Goal: Transaction & Acquisition: Purchase product/service

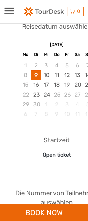
scroll to position [424, 0]
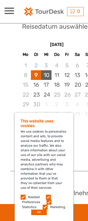
click at [47, 70] on div "10" at bounding box center [46, 75] width 10 height 10
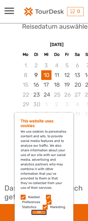
click at [35, 213] on button "OK" at bounding box center [39, 213] width 16 height 6
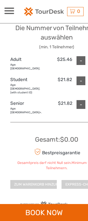
scroll to position [600, 0]
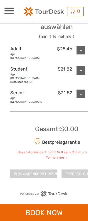
click at [62, 92] on div "Reisedatum auswählen [DATE] Mo Di Mi Do Fr Sa So 1 2 3 4 5 6 7 8 9 10 11 12 13 …" at bounding box center [56, 8] width 104 height 352
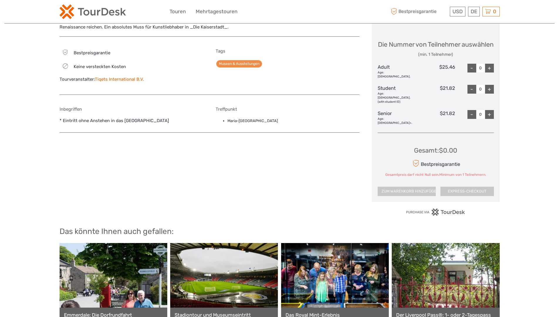
click at [87, 72] on div "+" at bounding box center [489, 68] width 9 height 9
type input "1"
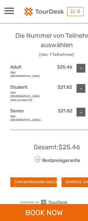
scroll to position [587, 0]
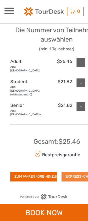
click at [74, 172] on button "EXPRESS-CHECKOUT" at bounding box center [83, 176] width 44 height 9
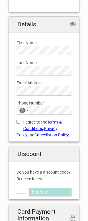
click at [35, 44] on label "First Name" at bounding box center [43, 43] width 55 height 6
click at [19, 121] on input "I agree to the Terms & Conditions , Privacy Policy and Cancellation Policy" at bounding box center [18, 122] width 4 height 4
checkbox input "true"
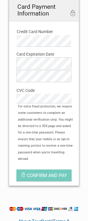
scroll to position [235, 0]
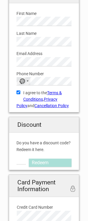
click at [27, 82] on div "Selected country" at bounding box center [28, 81] width 2 height 1
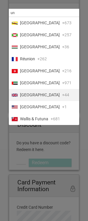
type input "un"
click at [44, 96] on span "[GEOGRAPHIC_DATA]" at bounding box center [40, 95] width 40 height 6
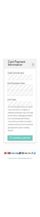
scroll to position [637, 0]
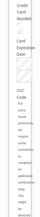
click at [16, 80] on div "Card Expiration Date Card Expiration Month is required The Card Expiration Year…" at bounding box center [20, 67] width 16 height 67
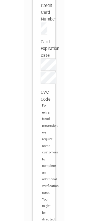
scroll to position [411, 0]
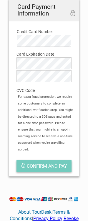
click at [59, 164] on span "Confirm and pay" at bounding box center [47, 167] width 40 height 6
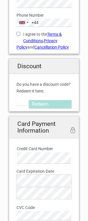
drag, startPoint x: 20, startPoint y: 33, endPoint x: 16, endPoint y: 36, distance: 5.5
click at [20, 33] on input "I agree to the Terms & Conditions , Privacy Policy and Cancellation Policy" at bounding box center [18, 34] width 4 height 4
checkbox input "true"
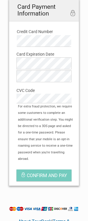
scroll to position [381, 0]
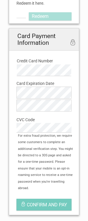
drag, startPoint x: 63, startPoint y: 40, endPoint x: 68, endPoint y: 46, distance: 7.6
click at [63, 40] on h2 "Card Payment Information secure payment 256bit encryption" at bounding box center [44, 39] width 70 height 22
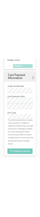
scroll to position [562, 0]
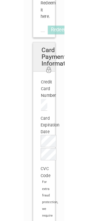
scroll to position [381, 0]
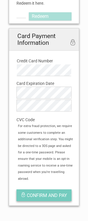
click at [51, 193] on span "Confirm and pay" at bounding box center [47, 196] width 40 height 6
